Goal: Task Accomplishment & Management: Complete application form

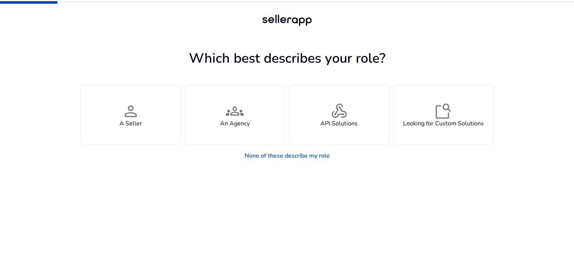
drag, startPoint x: 129, startPoint y: 133, endPoint x: 145, endPoint y: 172, distance: 42.6
click at [145, 172] on app-seller-type "Which best describes your role? You manage your own brand or store and are look…" at bounding box center [286, 162] width 413 height 230
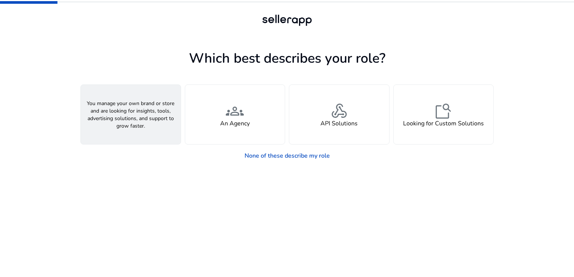
click at [142, 122] on div "person A Seller" at bounding box center [131, 114] width 100 height 59
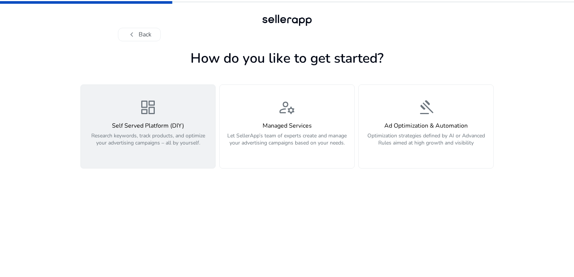
click at [175, 148] on p "Research keywords, track products, and optimize your advertising campaigns – al…" at bounding box center [147, 143] width 125 height 23
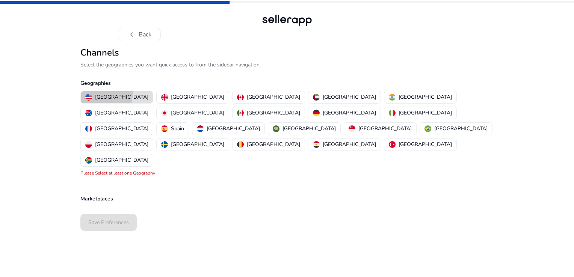
click at [95, 93] on p "[GEOGRAPHIC_DATA]" at bounding box center [121, 97] width 53 height 8
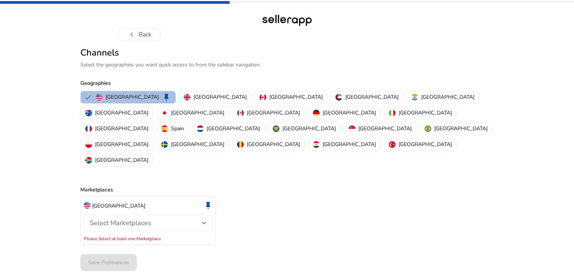
click at [136, 219] on span "Select Marketplaces" at bounding box center [121, 223] width 62 height 9
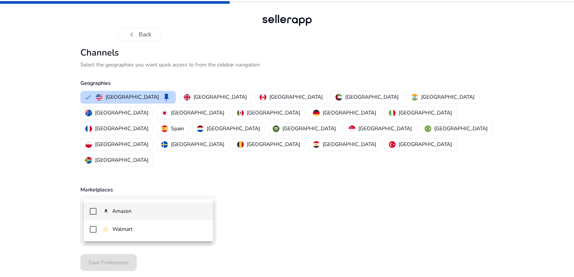
click at [130, 215] on p "Amazon" at bounding box center [121, 211] width 19 height 8
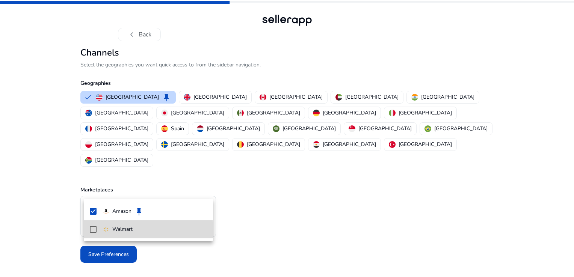
click at [123, 231] on p "Walmart" at bounding box center [122, 229] width 20 height 8
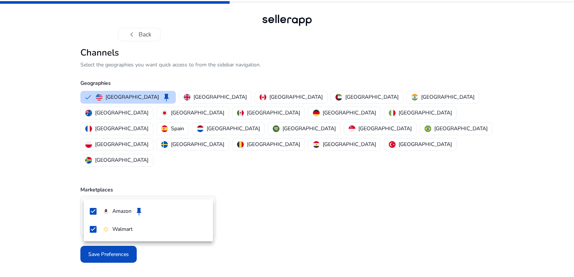
click at [246, 213] on div at bounding box center [287, 138] width 574 height 277
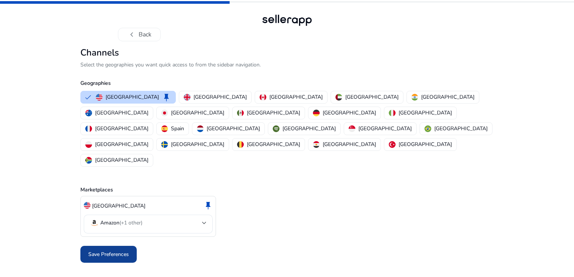
click at [109, 250] on span "Save Preferences" at bounding box center [108, 254] width 41 height 8
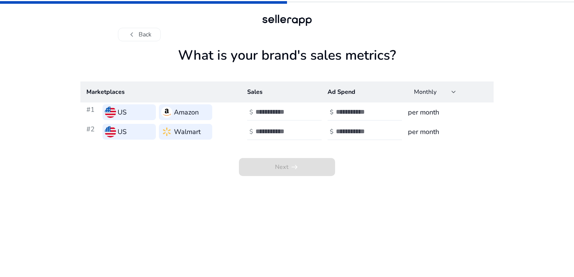
click at [290, 114] on input "number" at bounding box center [280, 112] width 51 height 8
click at [359, 157] on div "Next arrow_right_alt" at bounding box center [286, 159] width 413 height 35
click at [436, 113] on h3 "per month" at bounding box center [448, 112] width 80 height 11
click at [348, 112] on input "number" at bounding box center [361, 112] width 51 height 8
click at [289, 112] on input "number" at bounding box center [280, 112] width 51 height 8
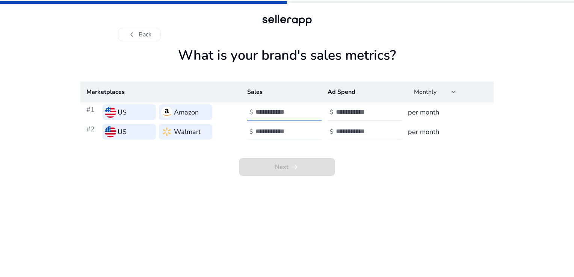
type input "*"
click at [285, 133] on input "number" at bounding box center [280, 131] width 51 height 8
type input "*"
click at [353, 113] on input "number" at bounding box center [361, 112] width 51 height 8
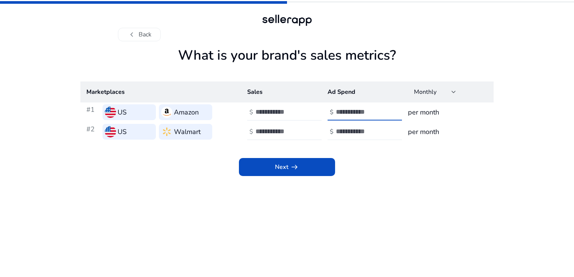
type input "*"
click at [343, 128] on input "number" at bounding box center [361, 131] width 51 height 8
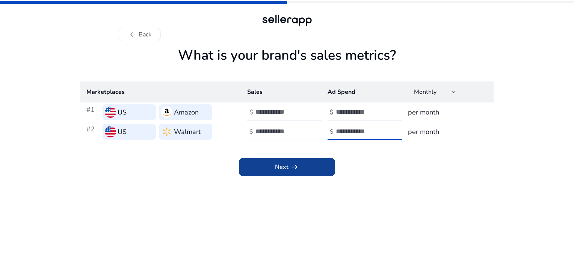
type input "*"
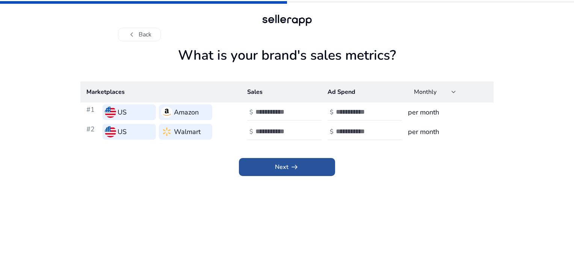
click at [310, 166] on span at bounding box center [287, 167] width 96 height 18
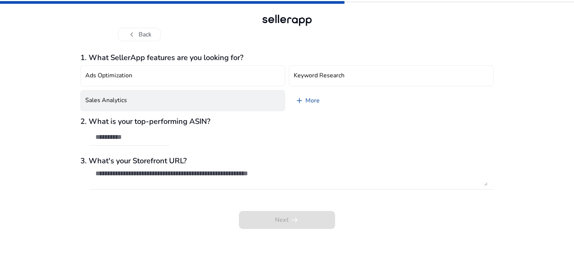
click at [229, 95] on button "Sales Analytics" at bounding box center [182, 100] width 205 height 21
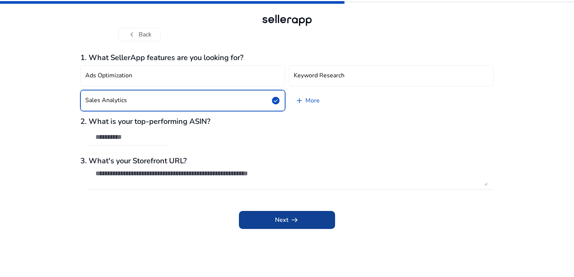
click at [275, 219] on span "Next arrow_right_alt" at bounding box center [287, 220] width 24 height 9
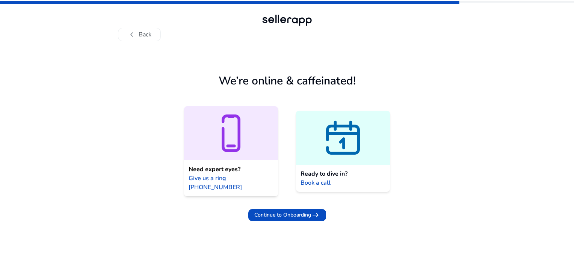
click at [252, 177] on span "Give us a ring [PHONE_NUMBER]" at bounding box center [231, 183] width 85 height 18
click at [252, 148] on icon at bounding box center [231, 133] width 94 height 45
click at [290, 211] on span "Continue to Onboarding" at bounding box center [282, 215] width 57 height 8
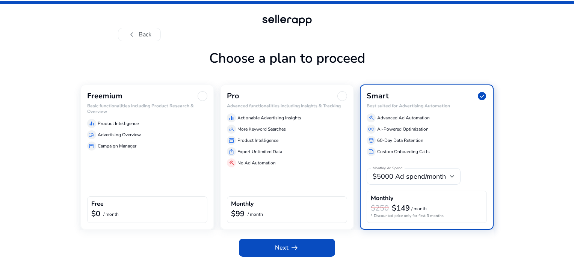
click at [191, 182] on div "Freemium Basic functionalities including Product Research & Overview equalizer …" at bounding box center [147, 156] width 134 height 145
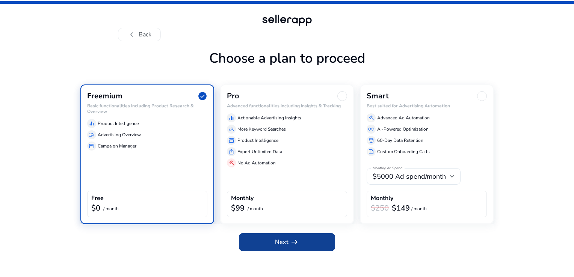
click at [267, 237] on span at bounding box center [287, 242] width 96 height 18
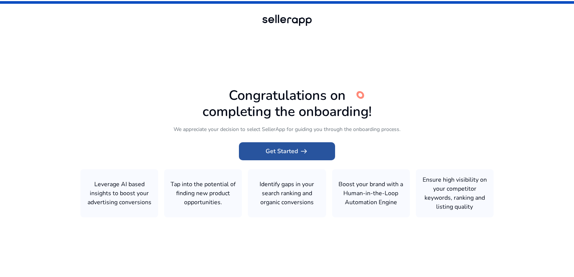
click at [300, 145] on span at bounding box center [287, 151] width 96 height 18
